Goal: Task Accomplishment & Management: Complete application form

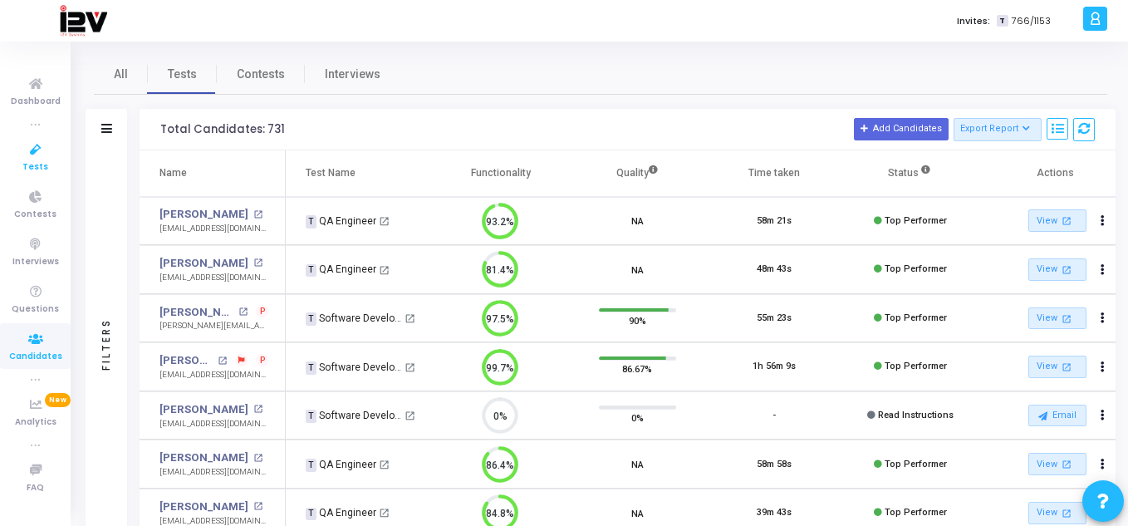
click at [32, 161] on span "Tests" at bounding box center [35, 167] width 26 height 14
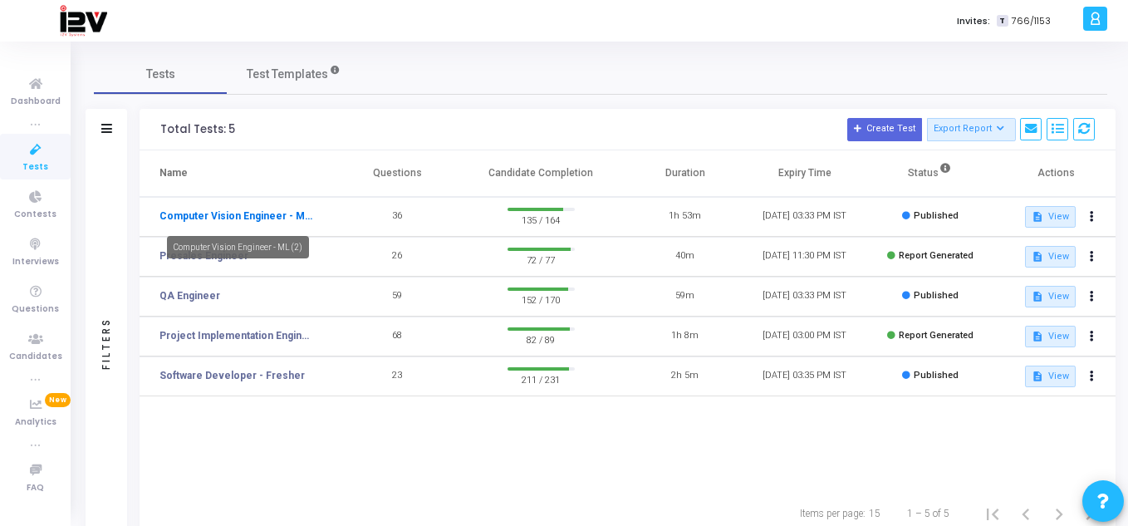
click at [278, 216] on link "Computer Vision Engineer - ML (2)" at bounding box center [236, 216] width 153 height 15
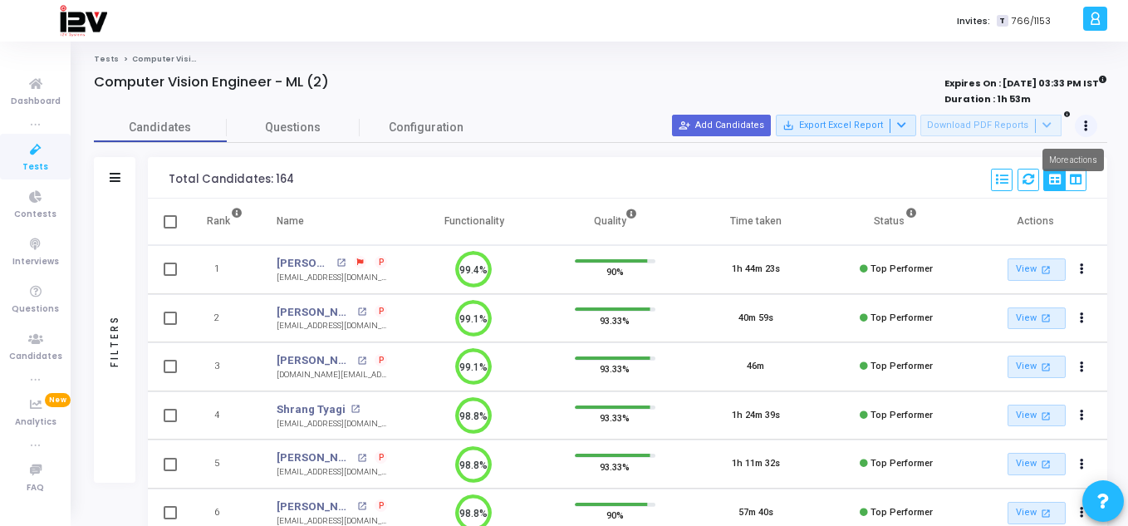
click at [1087, 127] on icon at bounding box center [1086, 126] width 4 height 8
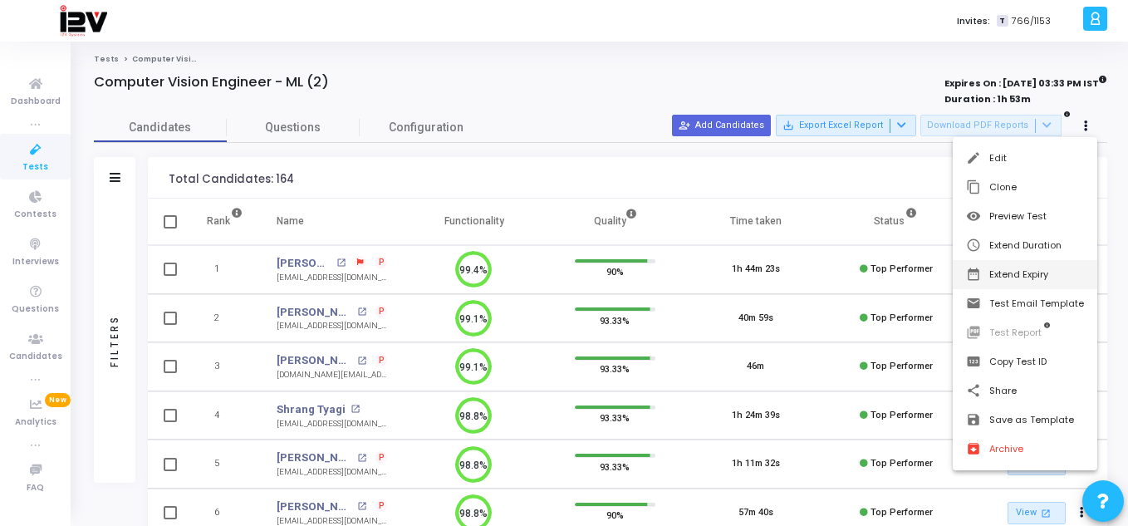
click at [1027, 267] on button "date_range Extend Expiry" at bounding box center [1025, 274] width 145 height 29
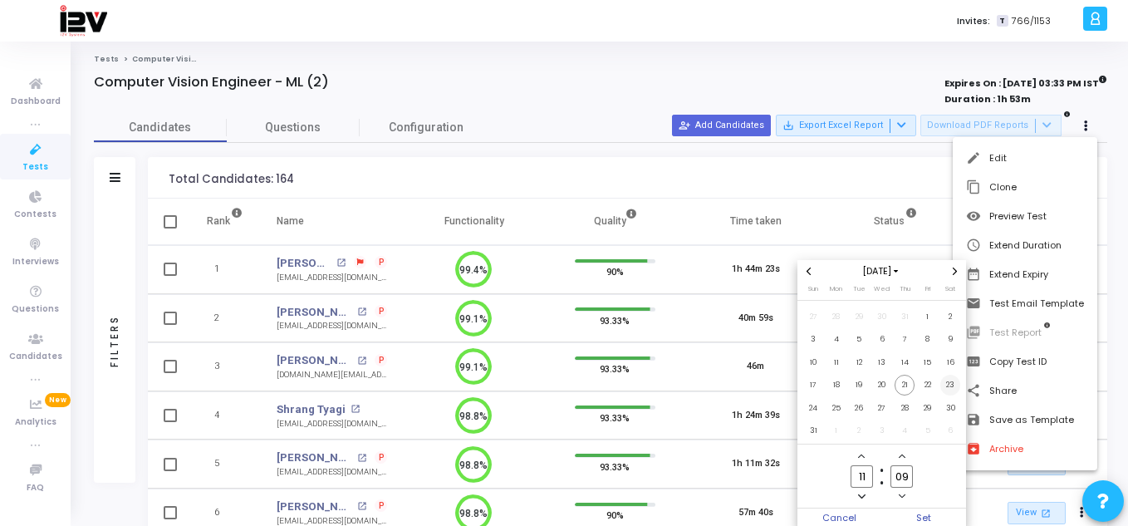
click at [953, 389] on span "23" at bounding box center [951, 385] width 21 height 21
click at [920, 515] on span "Set" at bounding box center [924, 517] width 85 height 18
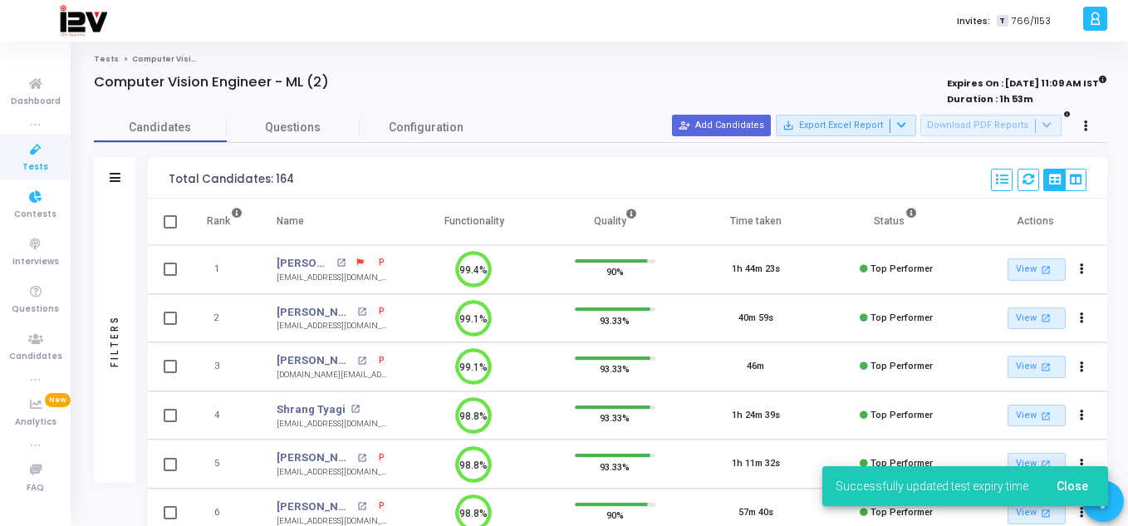
click at [42, 160] on span "Tests" at bounding box center [35, 167] width 26 height 14
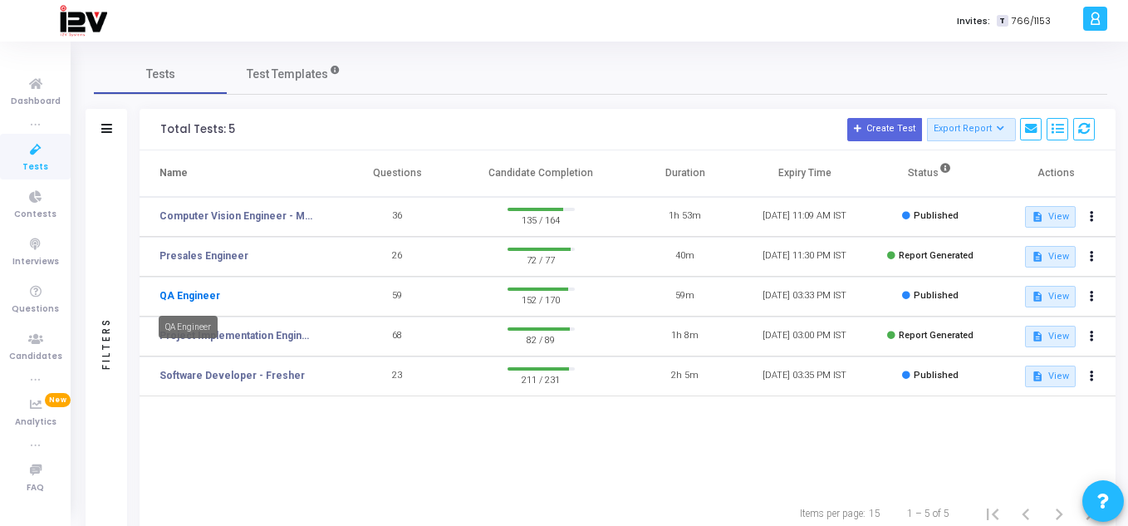
click at [188, 297] on link "QA Engineer" at bounding box center [190, 295] width 61 height 15
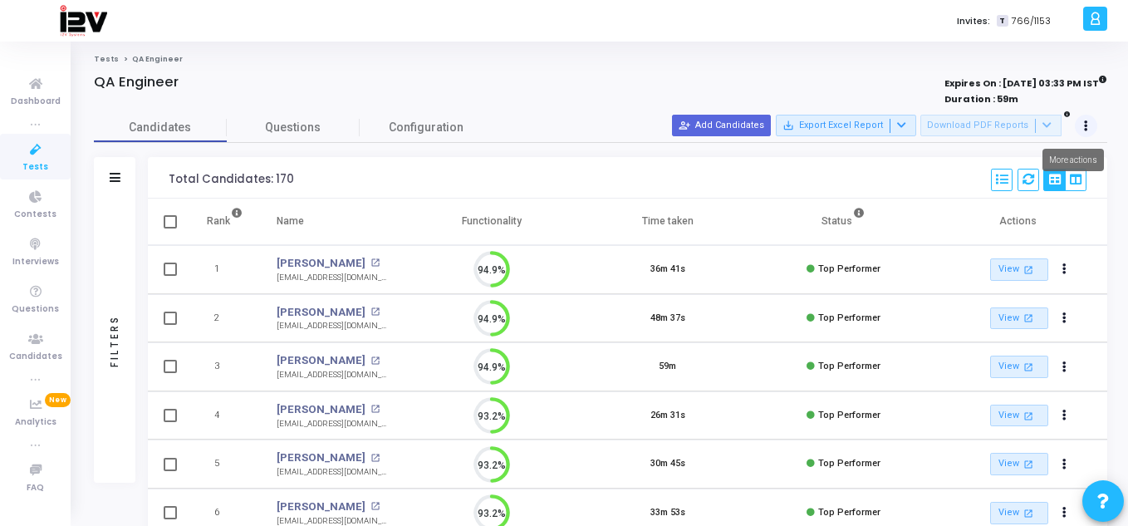
click at [1085, 128] on icon at bounding box center [1086, 126] width 4 height 8
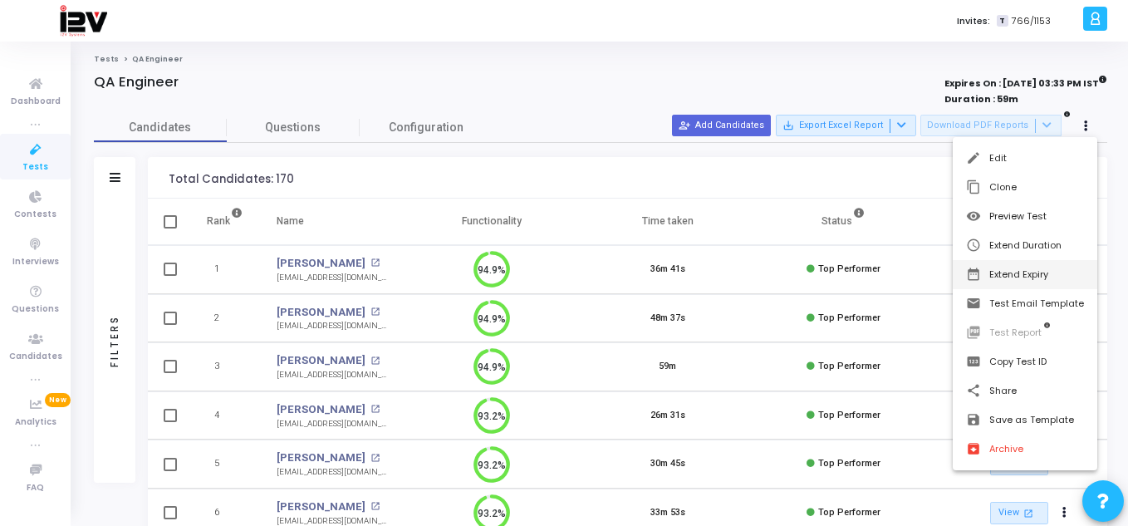
click at [1033, 272] on button "date_range Extend Expiry" at bounding box center [1025, 274] width 145 height 29
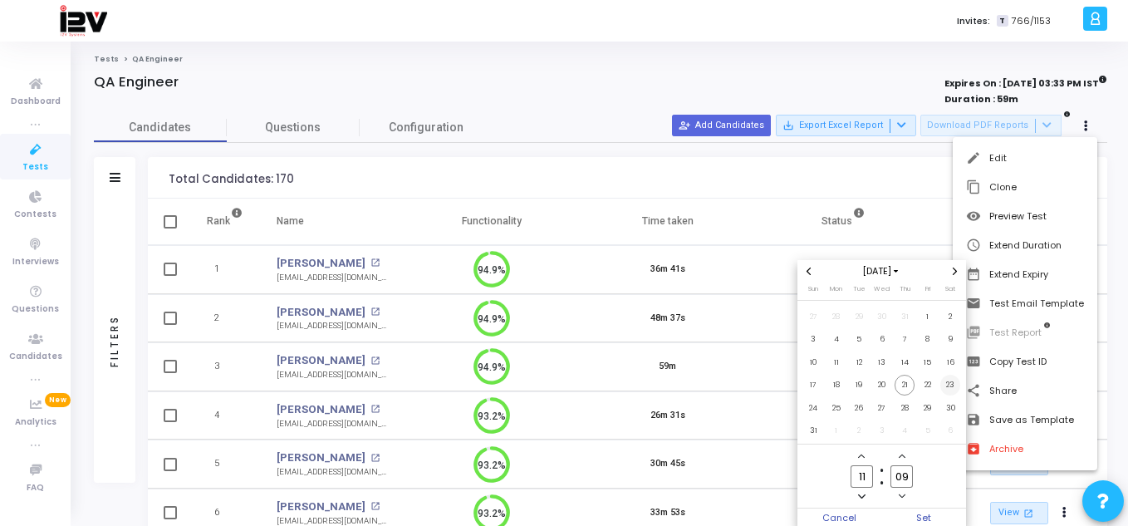
click at [945, 381] on span "23" at bounding box center [951, 385] width 21 height 21
click at [917, 519] on span "Set" at bounding box center [924, 517] width 85 height 18
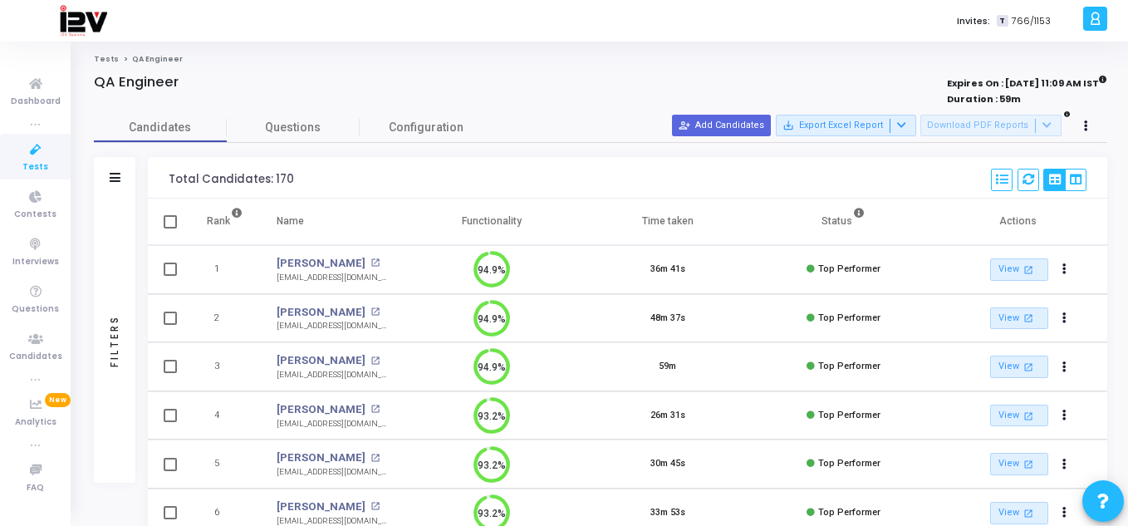
click at [44, 167] on span "Tests" at bounding box center [35, 167] width 26 height 14
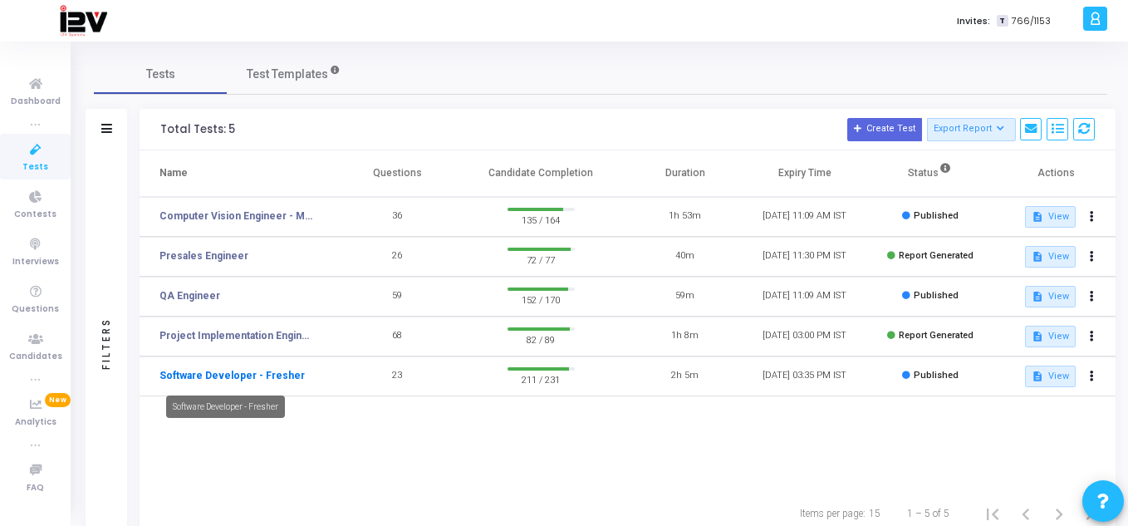
click at [268, 378] on link "Software Developer - Fresher" at bounding box center [232, 375] width 145 height 15
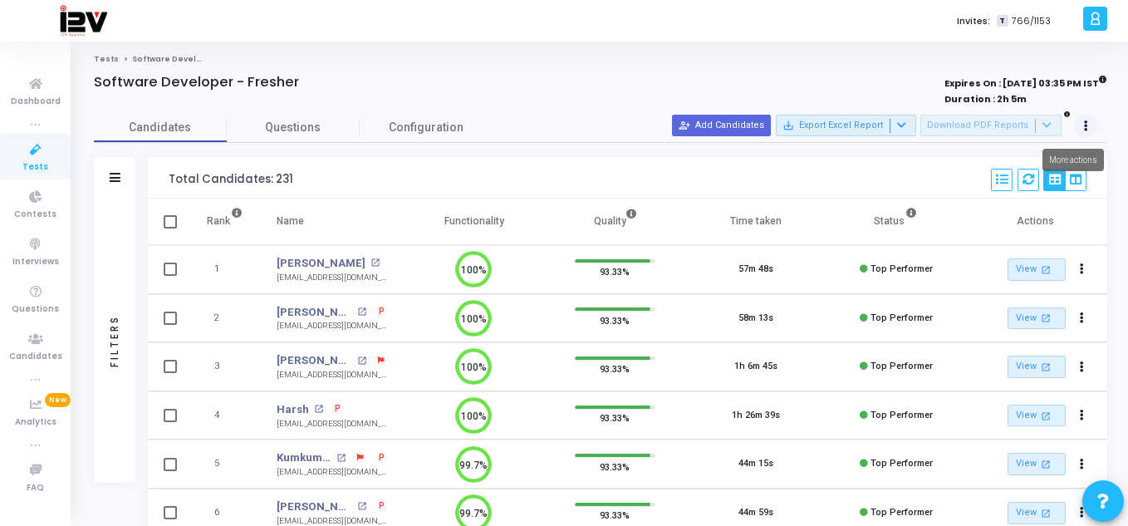
click at [1086, 126] on icon at bounding box center [1086, 126] width 4 height 8
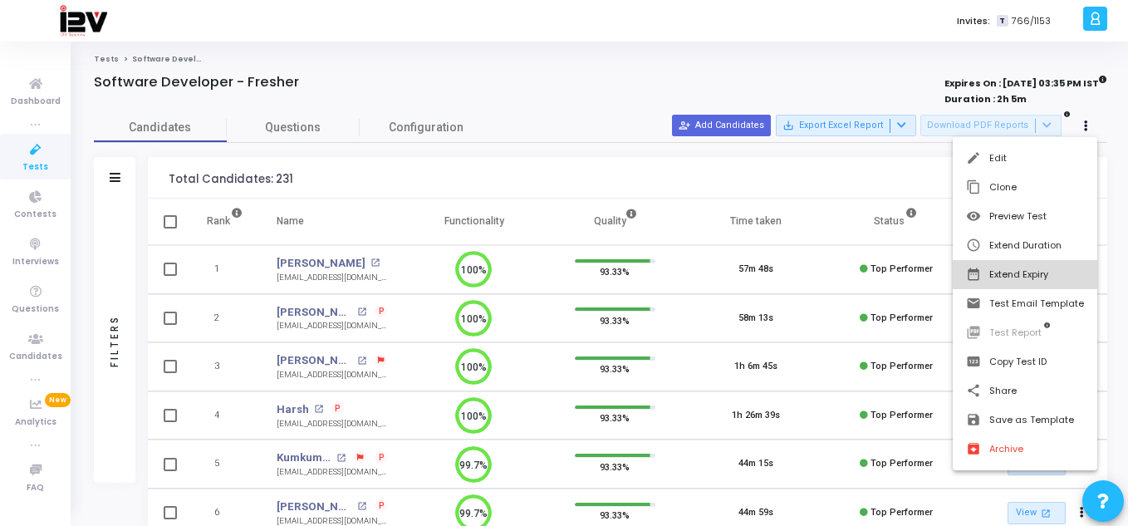
click at [1030, 271] on button "date_range Extend Expiry" at bounding box center [1025, 274] width 145 height 29
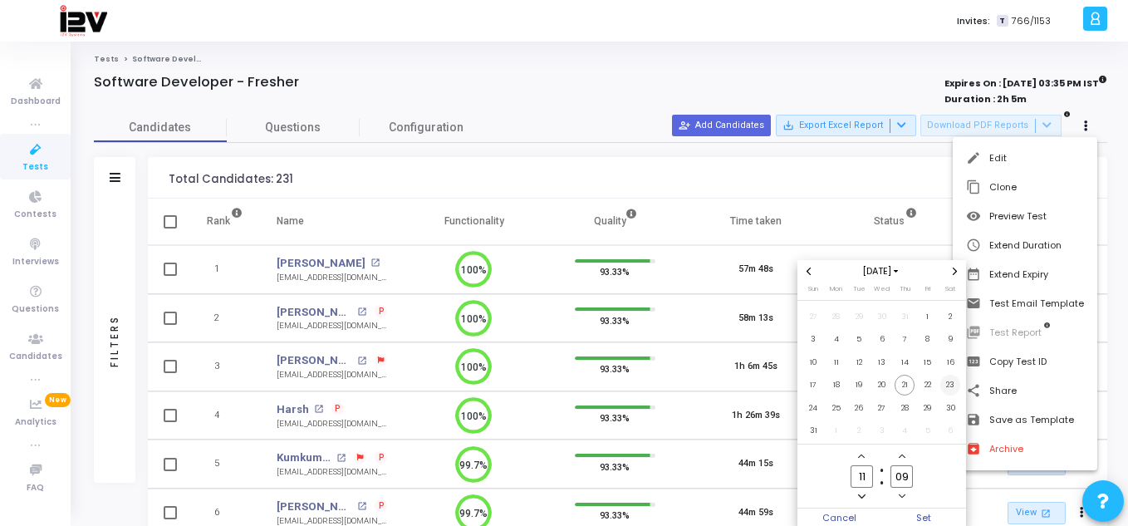
click at [946, 386] on span "23" at bounding box center [951, 385] width 21 height 21
click at [921, 513] on span "Set" at bounding box center [924, 517] width 85 height 18
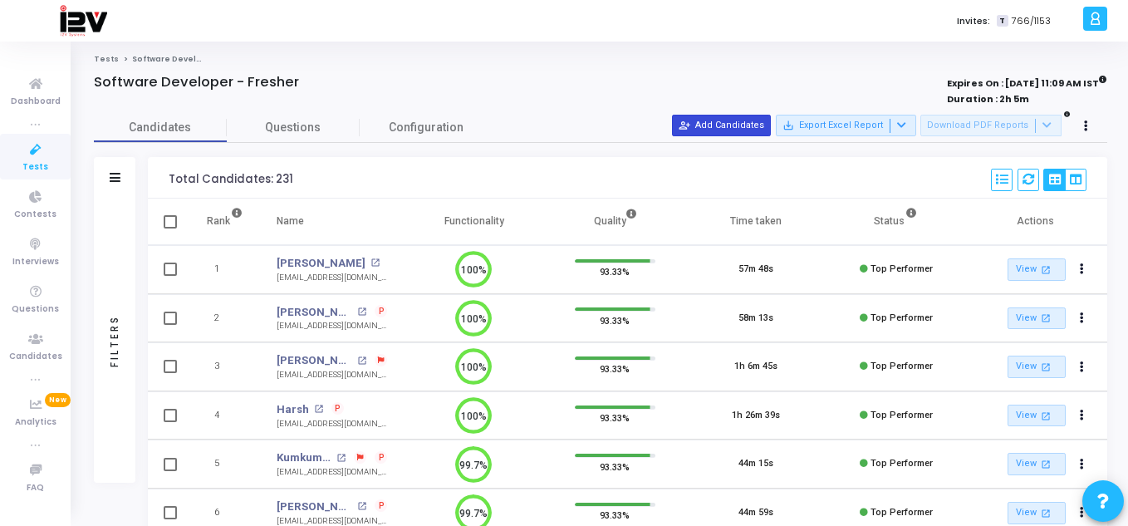
click at [726, 126] on button "person_add_alt Add Candidates" at bounding box center [721, 126] width 99 height 22
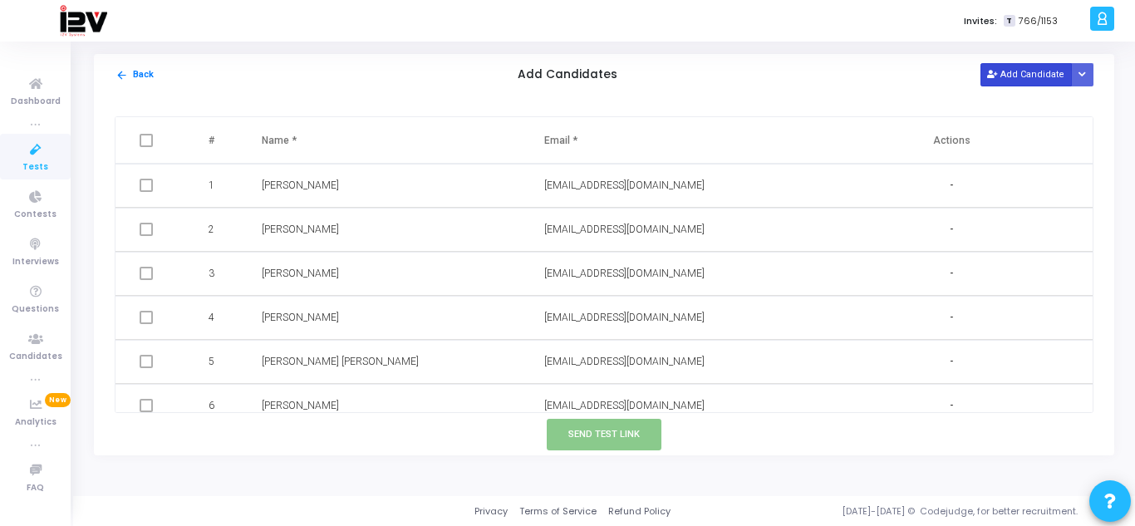
click at [1004, 82] on button "Add Candidate" at bounding box center [1025, 74] width 91 height 22
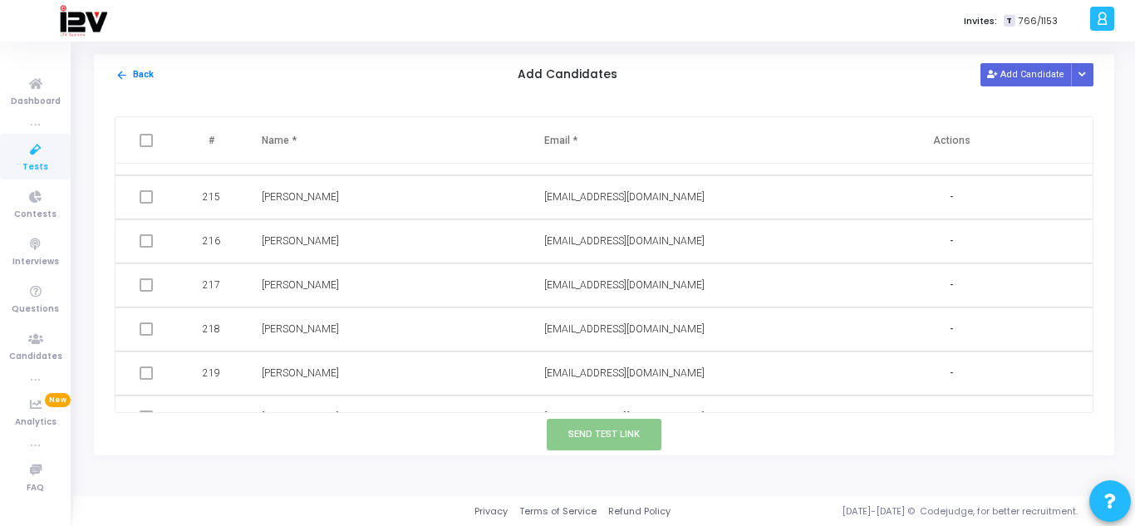
scroll to position [9968, 0]
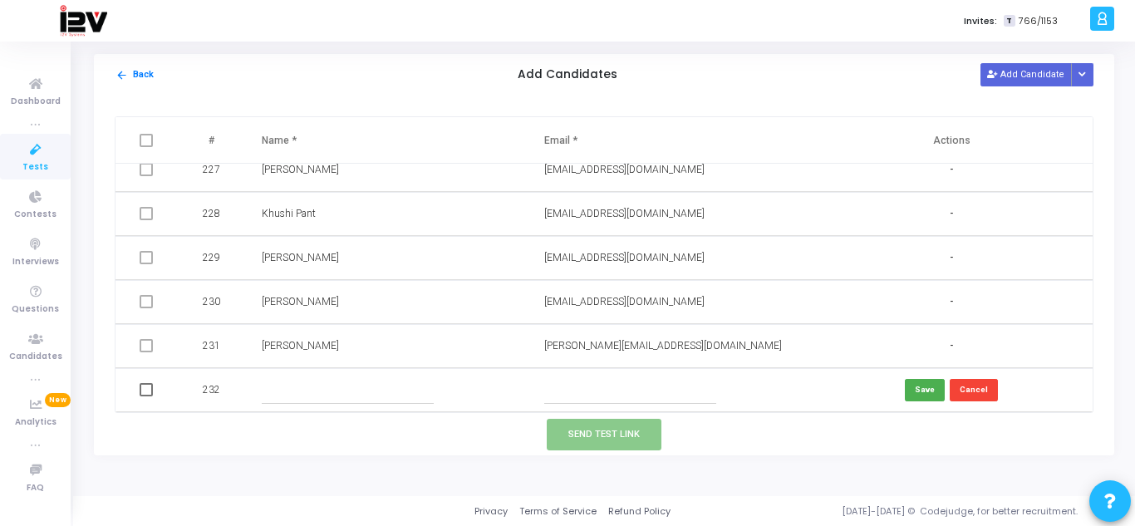
click at [302, 393] on input "text" at bounding box center [348, 389] width 172 height 27
type input "[PERSON_NAME]"
click at [625, 410] on td at bounding box center [669, 390] width 282 height 44
click at [631, 394] on input "text" at bounding box center [630, 389] width 172 height 27
paste input "file:///C:/Users/Raj%20mishra/Downloads/[EMAIL_ADDRESS][DOMAIN_NAME]"
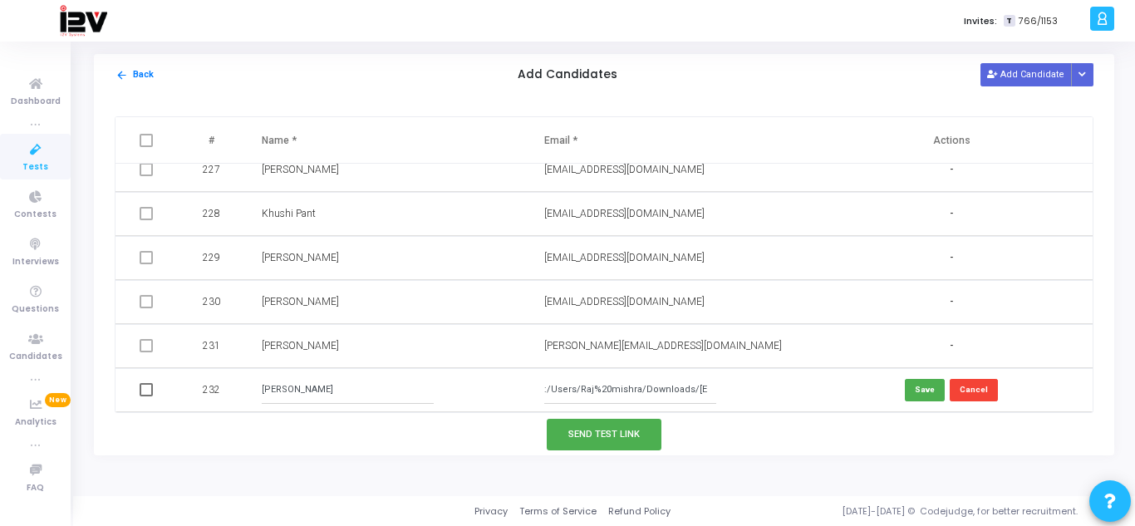
scroll to position [0, 0]
drag, startPoint x: 593, startPoint y: 390, endPoint x: 528, endPoint y: 390, distance: 65.6
click at [528, 390] on td "file:///C:/Users/Raj%20mishra/Downloads/[EMAIL_ADDRESS][DOMAIN_NAME]" at bounding box center [669, 390] width 282 height 44
click at [658, 379] on input "file:///C:/Users/Raj%20mishra/Downloads/[EMAIL_ADDRESS][DOMAIN_NAME]" at bounding box center [630, 389] width 172 height 27
click at [679, 391] on input "file:///C:/Users/Raj%20mishra/Downloads/[EMAIL_ADDRESS][DOMAIN_NAME]" at bounding box center [630, 389] width 172 height 27
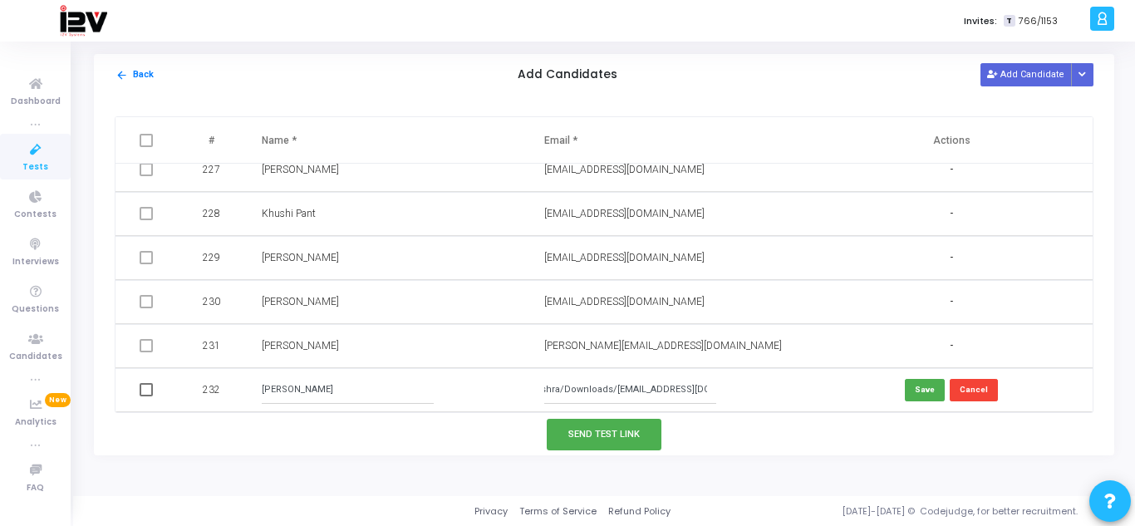
scroll to position [0, 121]
click at [593, 388] on input "file:///C:/Users/Raj%20mishra/Downloads/[EMAIL_ADDRESS][DOMAIN_NAME]" at bounding box center [630, 389] width 172 height 27
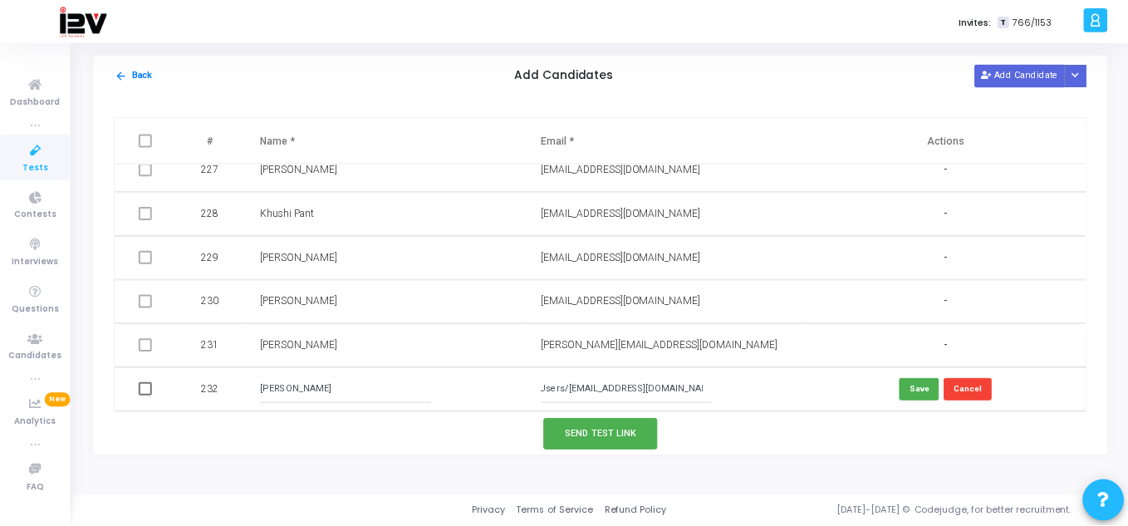
scroll to position [0, 0]
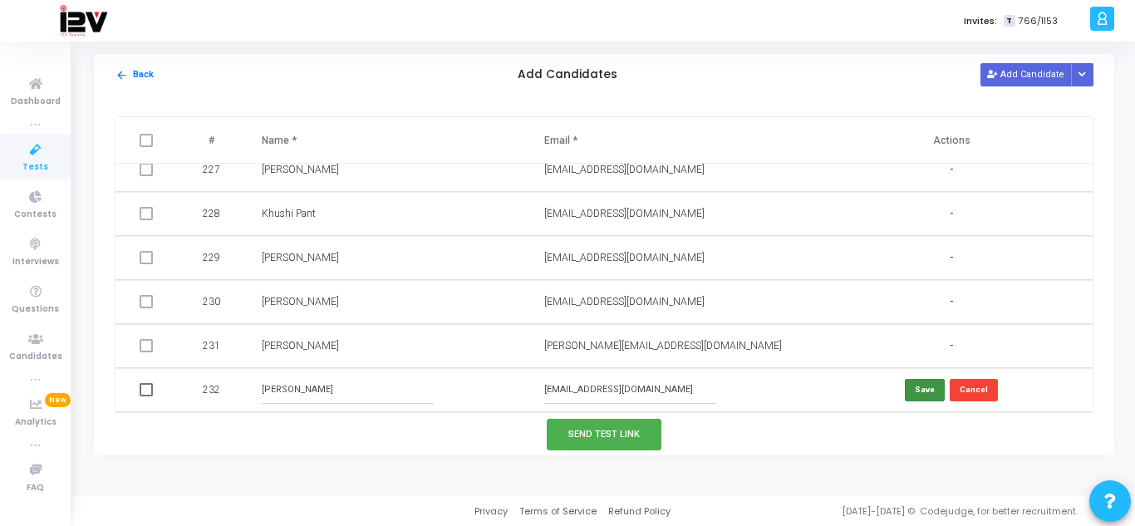
type input "[EMAIL_ADDRESS][DOMAIN_NAME]"
click at [915, 390] on button "Save" at bounding box center [925, 390] width 40 height 22
click at [604, 434] on button "Send Test Link" at bounding box center [604, 434] width 115 height 31
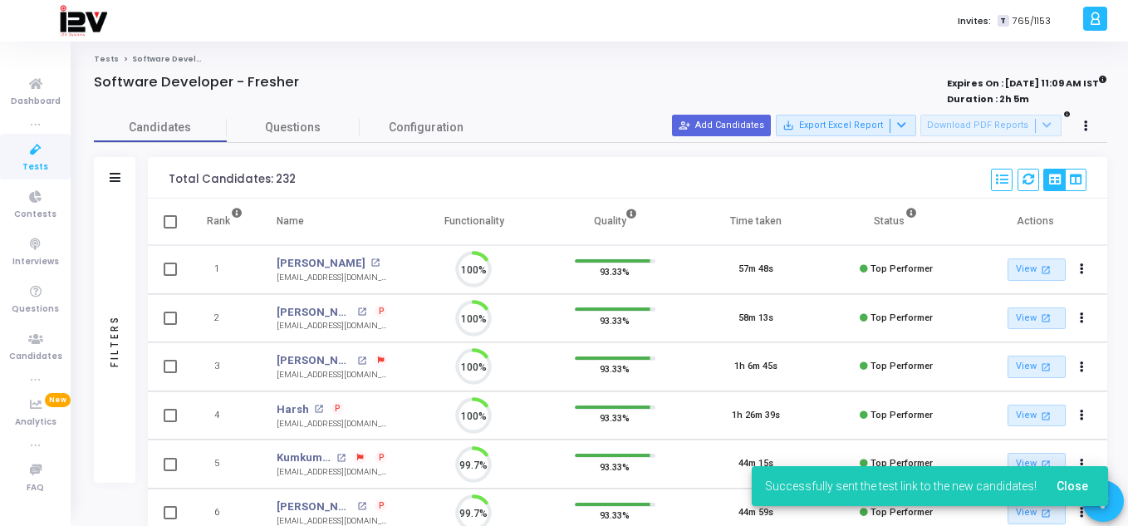
scroll to position [35, 42]
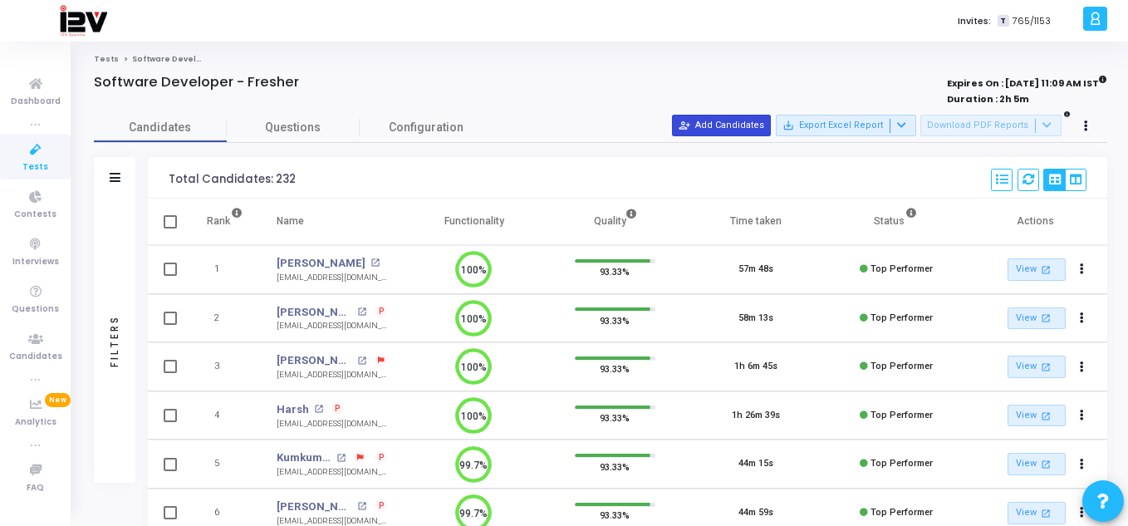
click at [734, 117] on button "person_add_alt Add Candidates" at bounding box center [721, 126] width 99 height 22
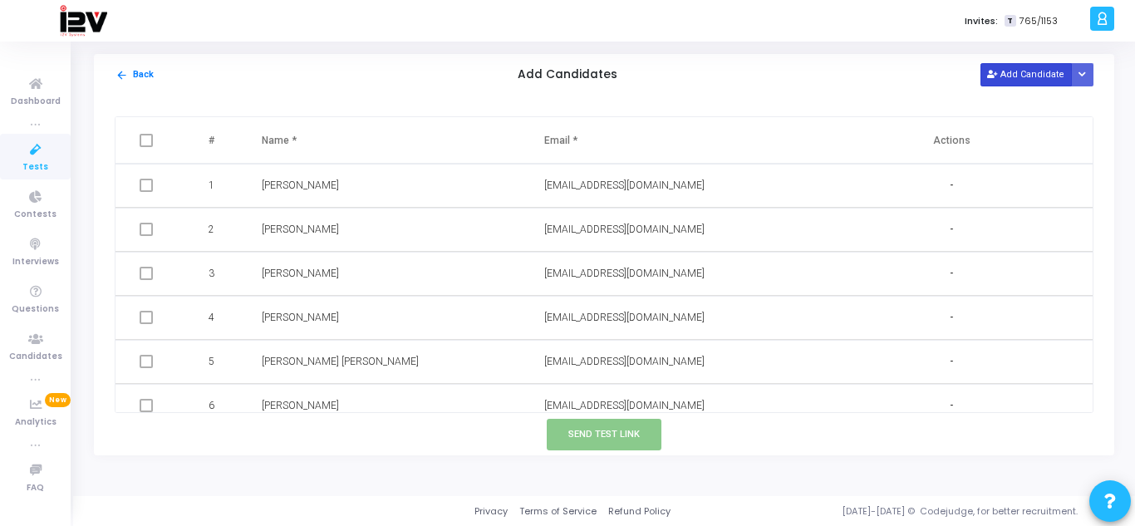
click at [1024, 74] on button "Add Candidate" at bounding box center [1025, 74] width 91 height 22
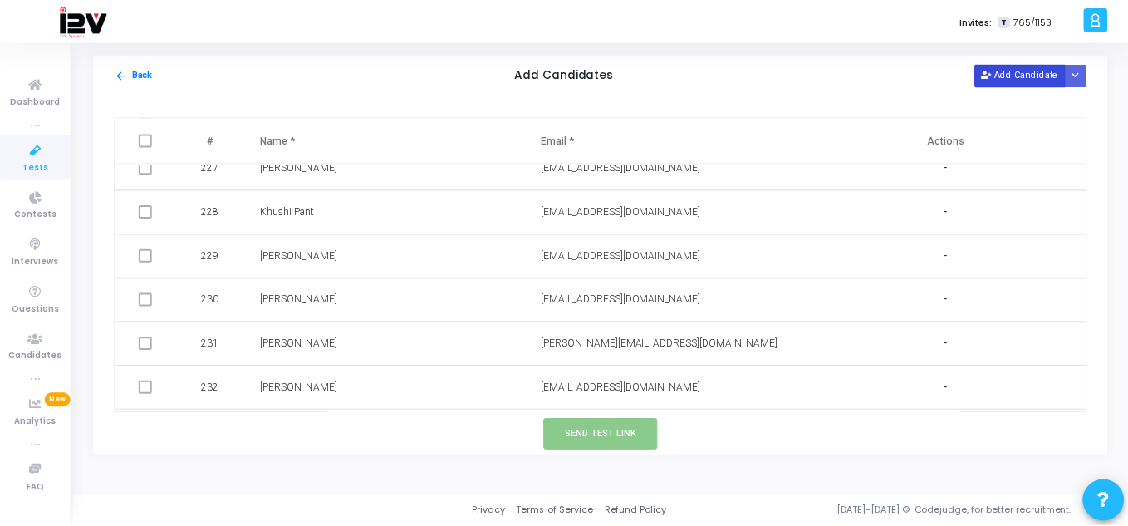
scroll to position [10012, 0]
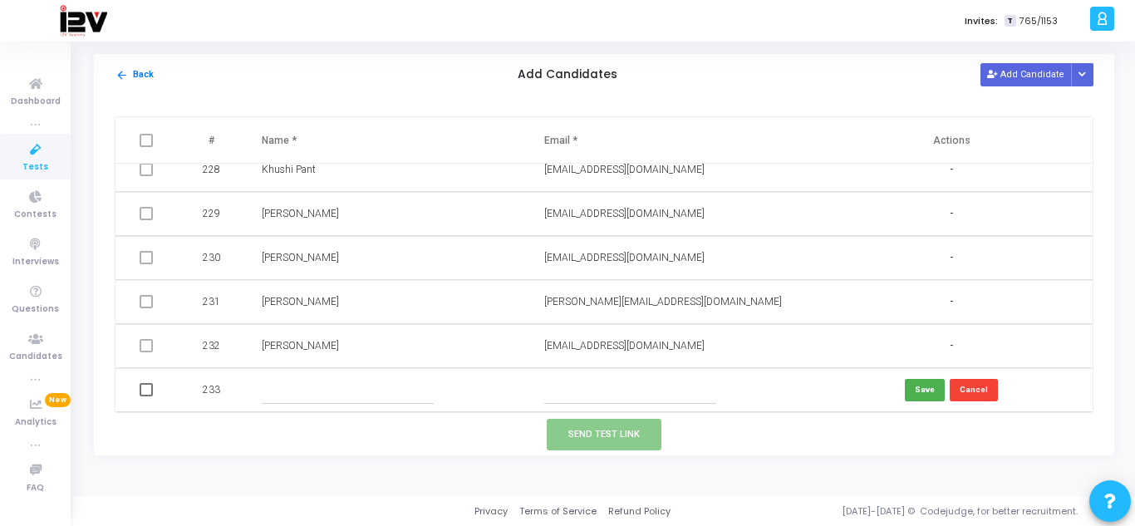
click at [565, 386] on input "text" at bounding box center [630, 389] width 172 height 27
paste input "[EMAIL_ADDRESS][DOMAIN_NAME]"
type input "[EMAIL_ADDRESS][DOMAIN_NAME]"
click at [275, 395] on input "text" at bounding box center [348, 389] width 172 height 27
type input "[PERSON_NAME]"
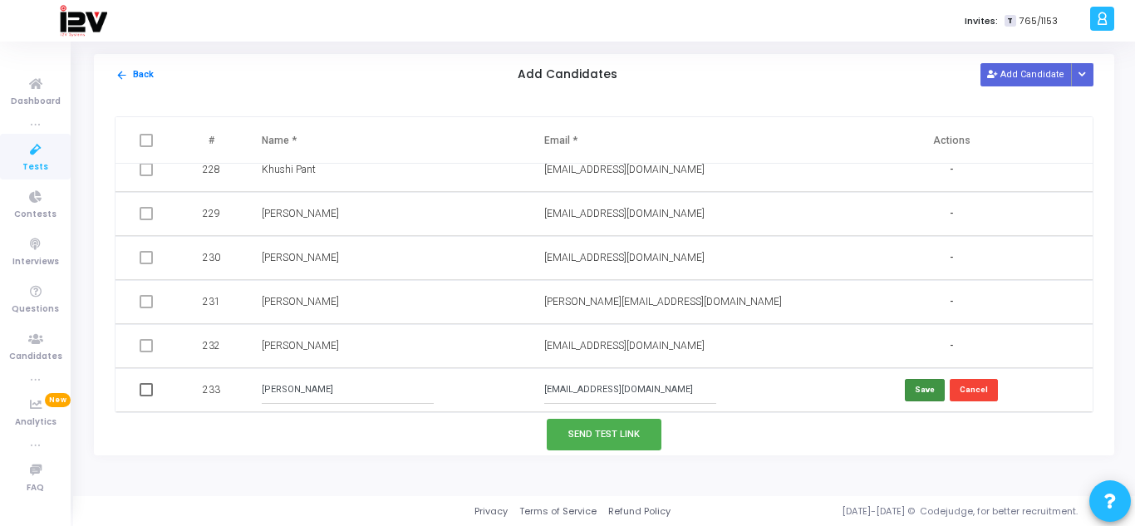
click at [915, 390] on button "Save" at bounding box center [925, 390] width 40 height 22
click at [629, 430] on button "Send Test Link" at bounding box center [604, 434] width 115 height 31
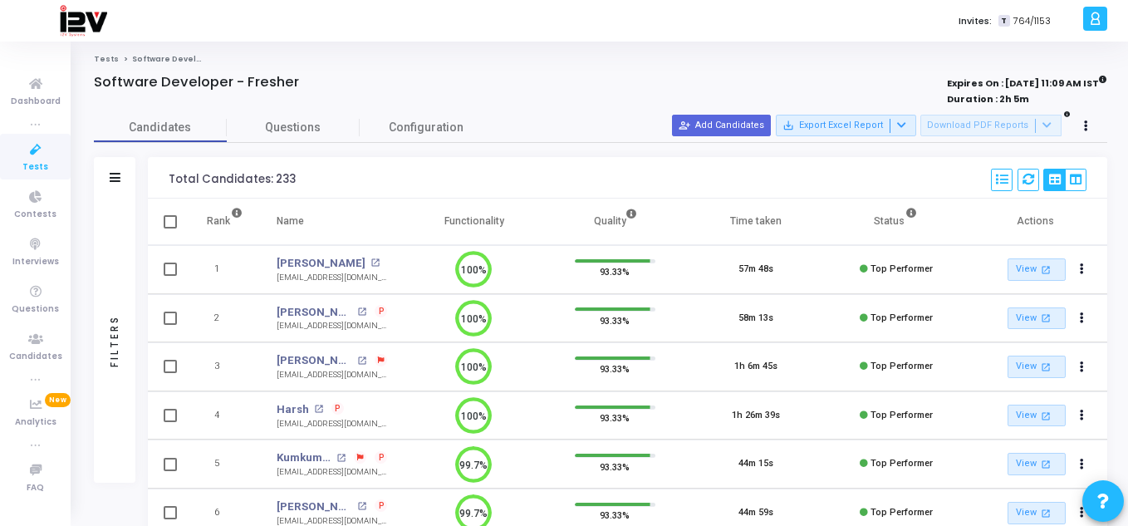
scroll to position [35, 42]
click at [746, 126] on button "person_add_alt Add Candidates" at bounding box center [721, 126] width 99 height 22
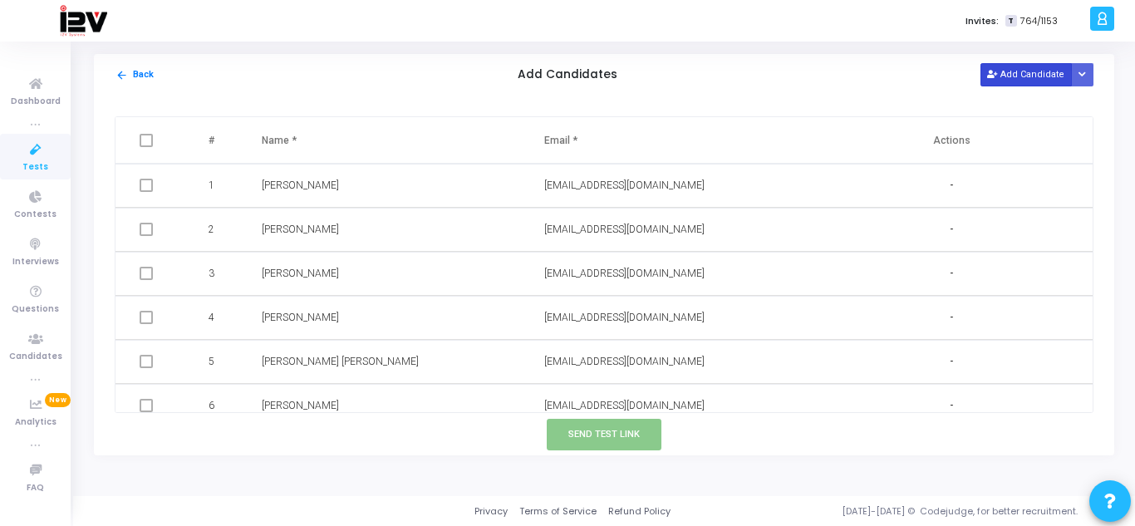
click at [1023, 80] on button "Add Candidate" at bounding box center [1025, 74] width 91 height 22
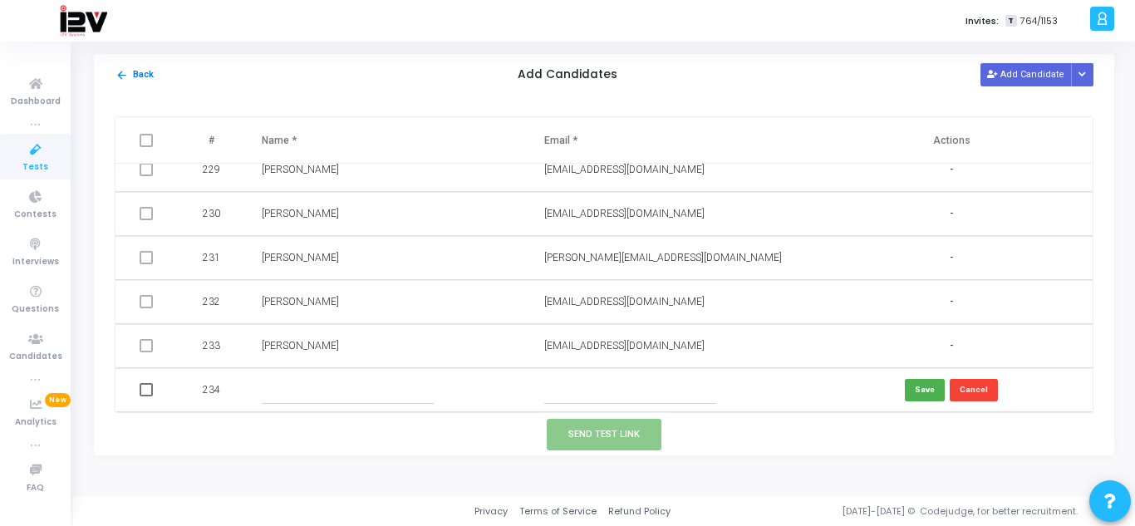
click at [315, 385] on input "text" at bounding box center [348, 389] width 172 height 27
type input "[PERSON_NAME]"
click at [673, 376] on input "text" at bounding box center [630, 389] width 172 height 27
paste input "[DATE]"
type input "[DATE]"
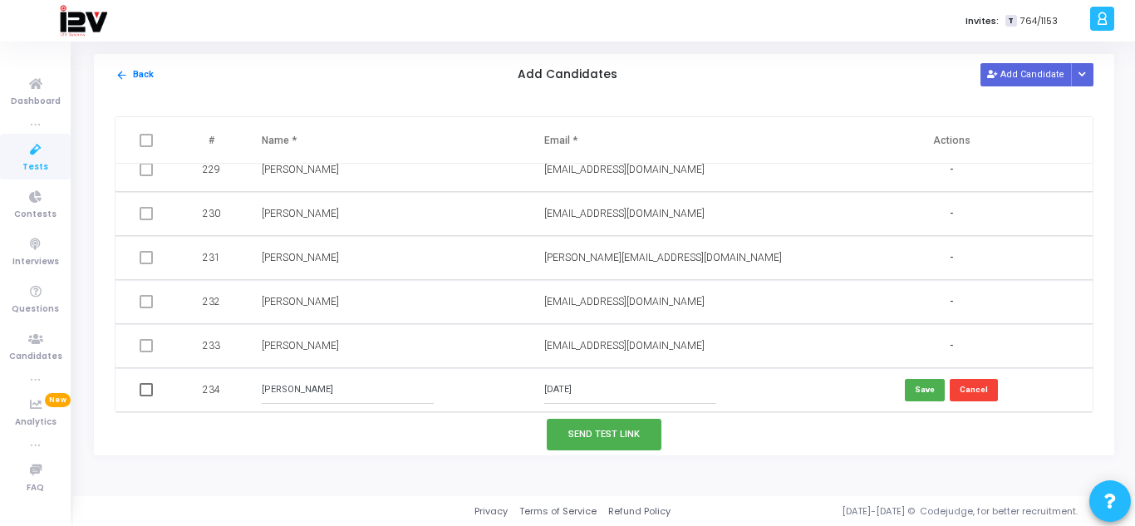
drag, startPoint x: 631, startPoint y: 387, endPoint x: 508, endPoint y: 390, distance: 122.2
click at [508, 390] on tr "234 [PERSON_NAME] [DATE] Save Cancel" at bounding box center [603, 390] width 977 height 44
paste input "[EMAIL_ADDRESS][DOMAIN_NAME]"
type input "[EMAIL_ADDRESS][DOMAIN_NAME]"
click at [930, 391] on button "Save" at bounding box center [925, 390] width 40 height 22
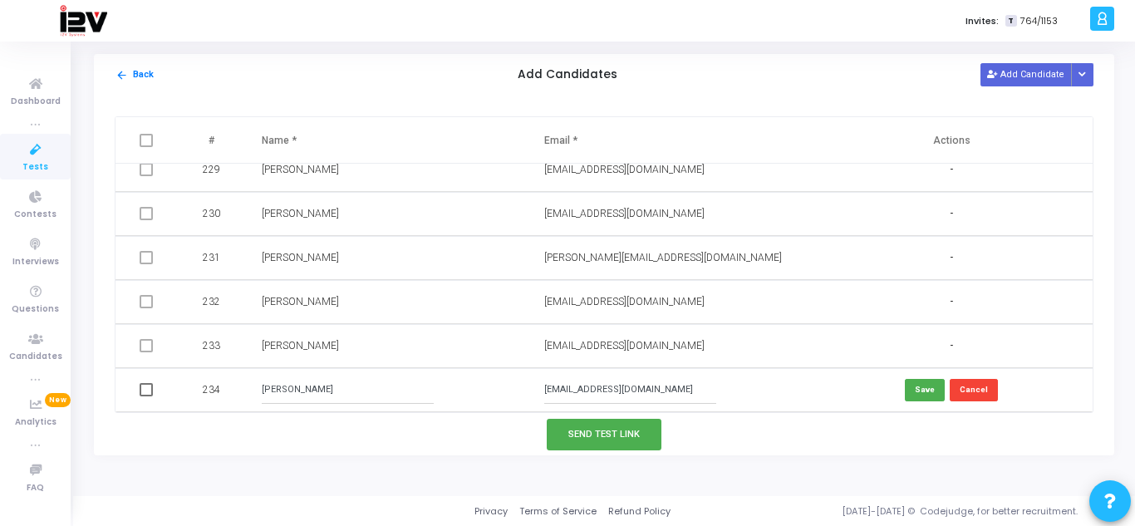
drag, startPoint x: 695, startPoint y: 386, endPoint x: 480, endPoint y: 380, distance: 214.4
click at [480, 380] on tr "234 [PERSON_NAME] [EMAIL_ADDRESS][DOMAIN_NAME] Save Cancel" at bounding box center [603, 390] width 977 height 44
drag, startPoint x: 336, startPoint y: 389, endPoint x: 226, endPoint y: 391, distance: 110.5
click at [226, 391] on tr "234 [PERSON_NAME] Save Cancel" at bounding box center [603, 390] width 977 height 44
type input "[PERSON_NAME]"
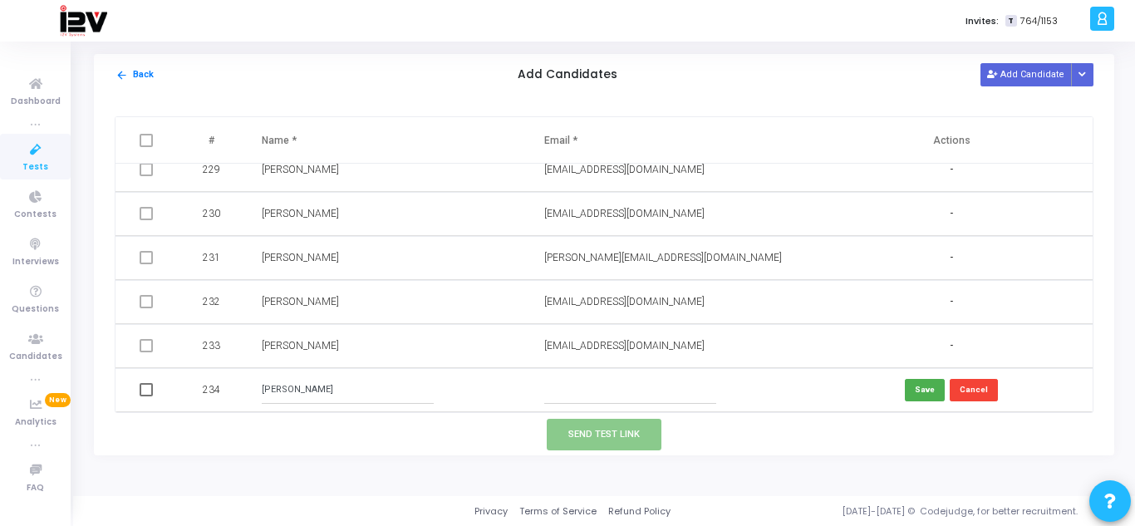
click at [641, 381] on input "text" at bounding box center [630, 389] width 172 height 27
paste input "[EMAIL_ADDRESS][DOMAIN_NAME]"
type input "[EMAIL_ADDRESS][DOMAIN_NAME]"
click at [911, 388] on button "Save" at bounding box center [925, 390] width 40 height 22
click at [624, 427] on button "Send Test Link" at bounding box center [604, 434] width 115 height 31
